Goal: Transaction & Acquisition: Obtain resource

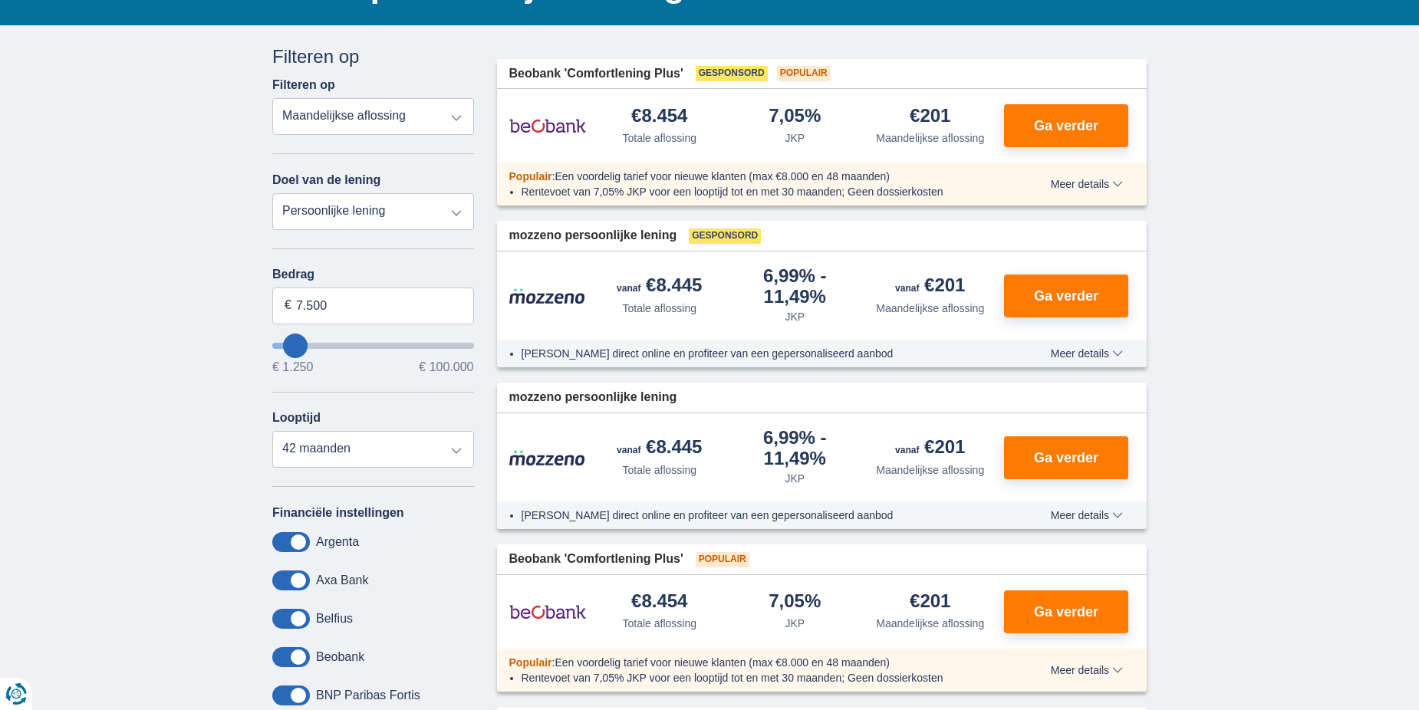
scroll to position [153, 0]
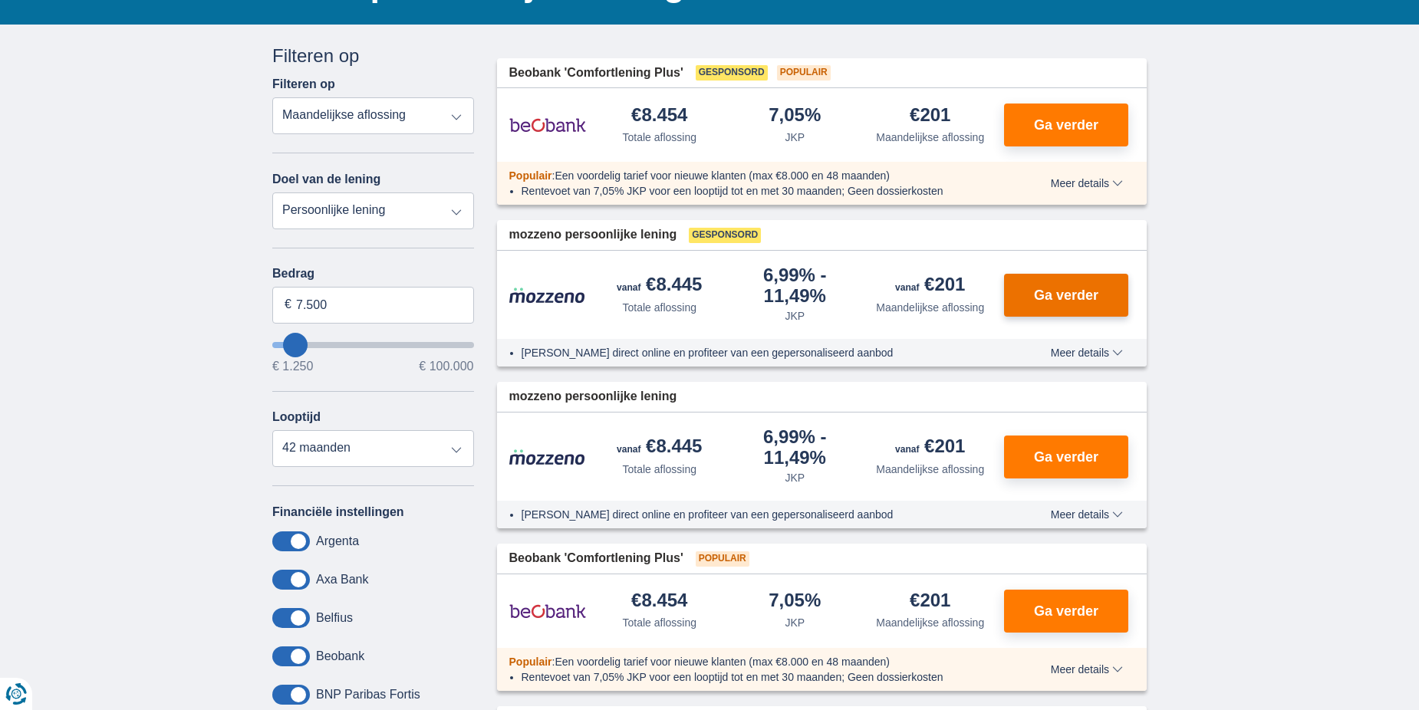
click at [1078, 298] on span "Ga verder" at bounding box center [1066, 295] width 64 height 14
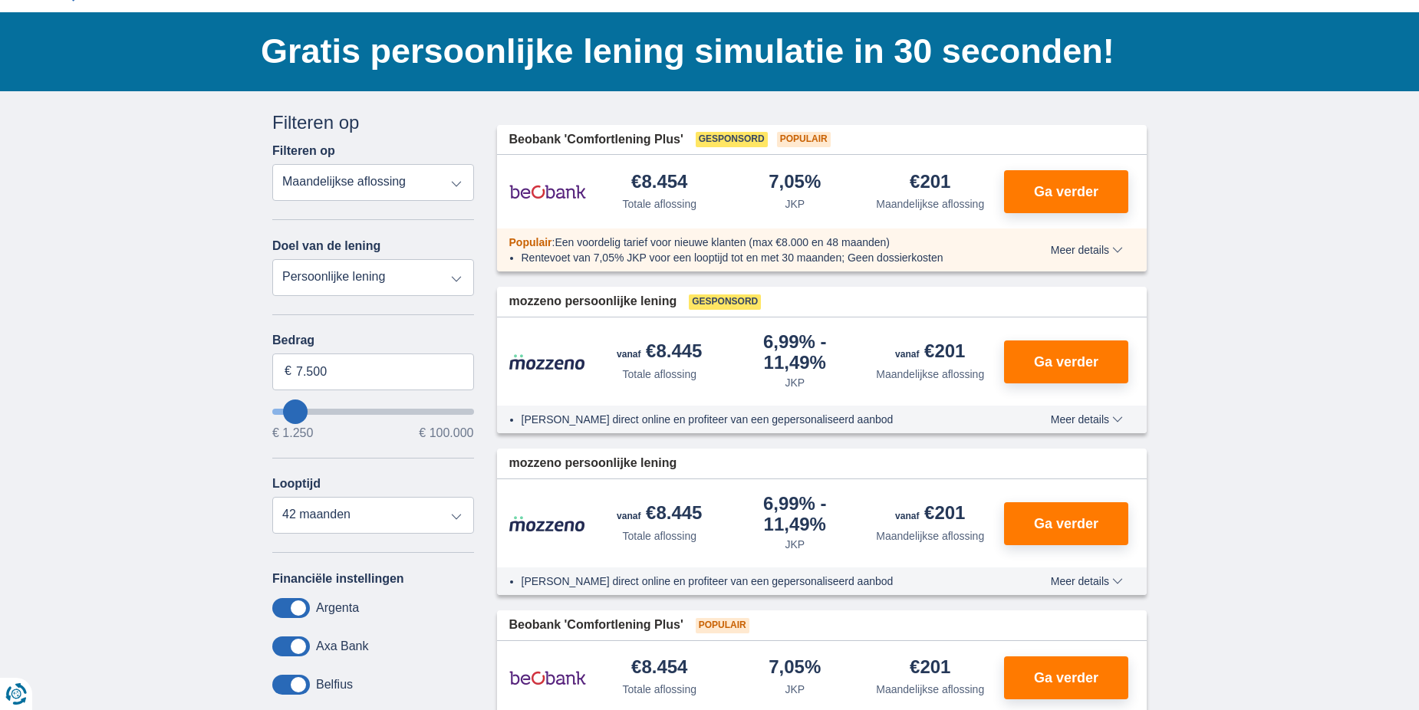
scroll to position [77, 0]
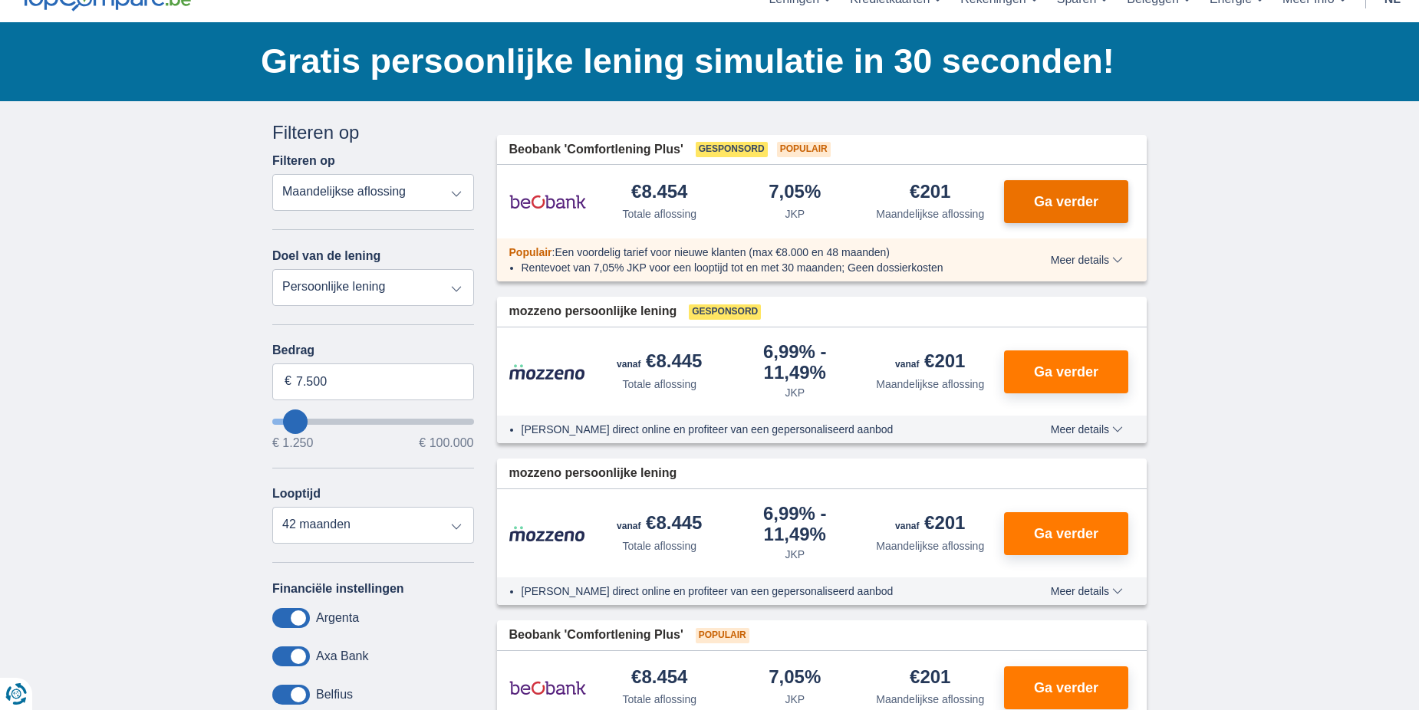
click at [1065, 199] on span "Ga verder" at bounding box center [1066, 202] width 64 height 14
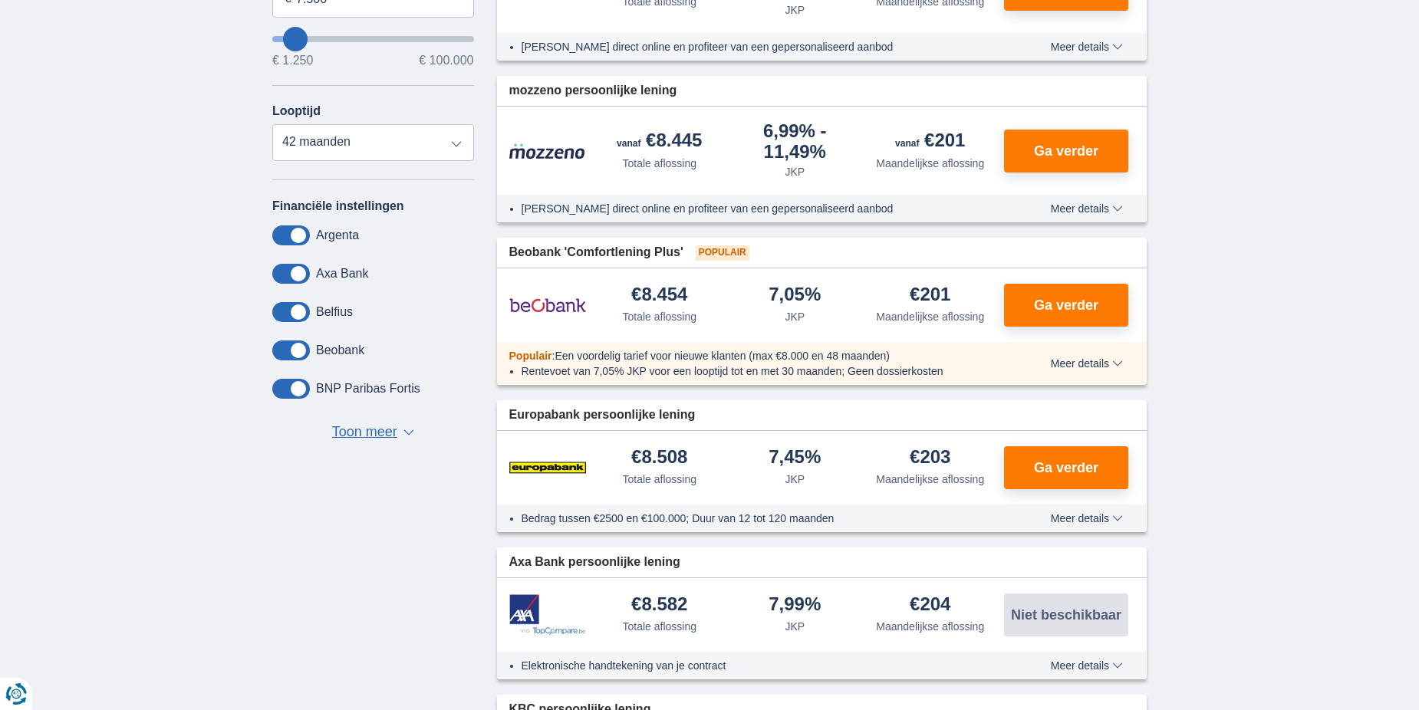
scroll to position [460, 0]
click at [1080, 465] on span "Ga verder" at bounding box center [1066, 467] width 64 height 14
